Goal: Transaction & Acquisition: Purchase product/service

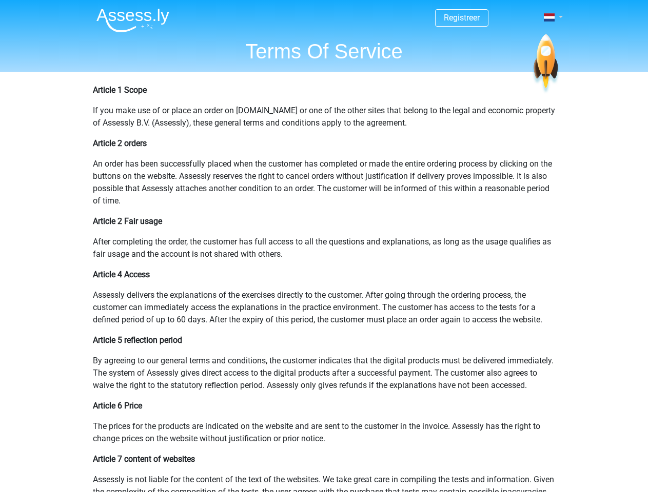
click at [550, 17] on span at bounding box center [549, 17] width 11 height 8
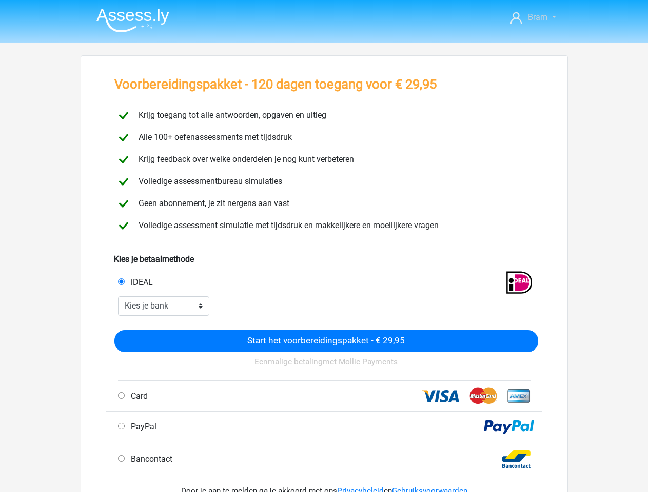
click at [533, 17] on span "Bram" at bounding box center [537, 17] width 19 height 10
click at [121, 282] on input "iDEAL" at bounding box center [121, 281] width 7 height 7
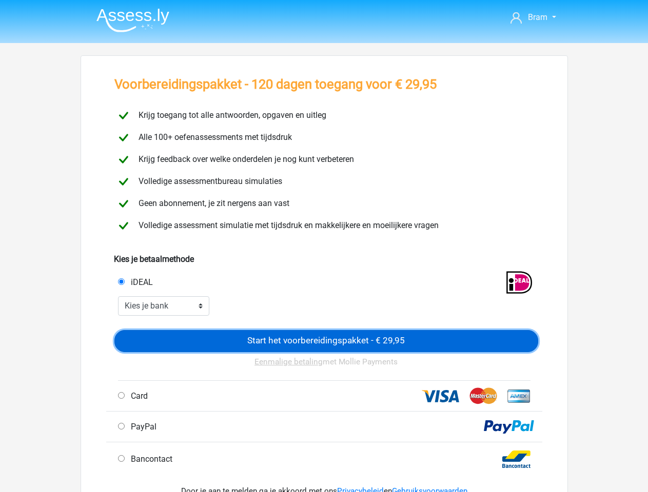
click at [326, 341] on input "Start het voorbereidingspakket - € 29,95" at bounding box center [326, 341] width 424 height 22
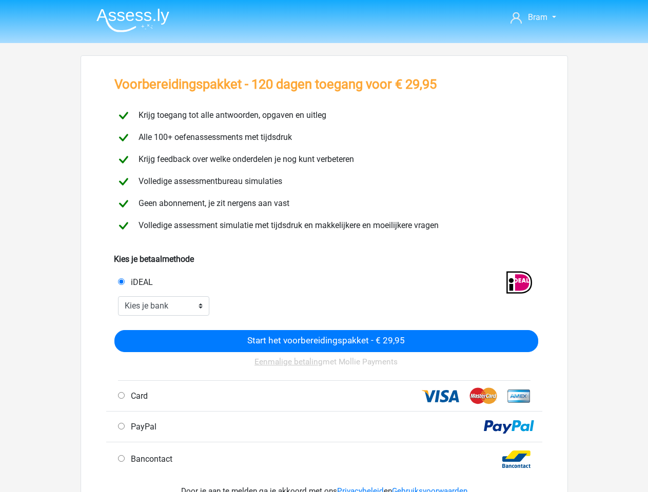
click at [121, 395] on input "Card" at bounding box center [121, 395] width 7 height 7
radio input "true"
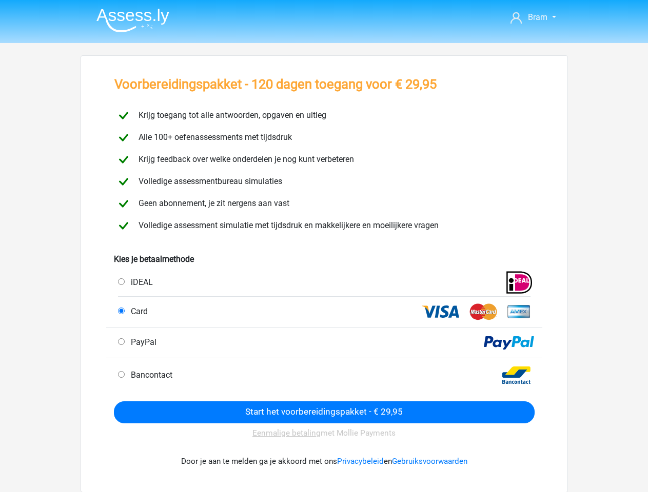
click at [121, 426] on div "Eenmalige betaling met Mollie Payments" at bounding box center [324, 434] width 420 height 20
click at [121, 458] on div "Door je aan te melden ga je akkoord met ons Privacybeleid en Gebruiksvoorwaarden" at bounding box center [324, 462] width 420 height 36
